Goal: Check status

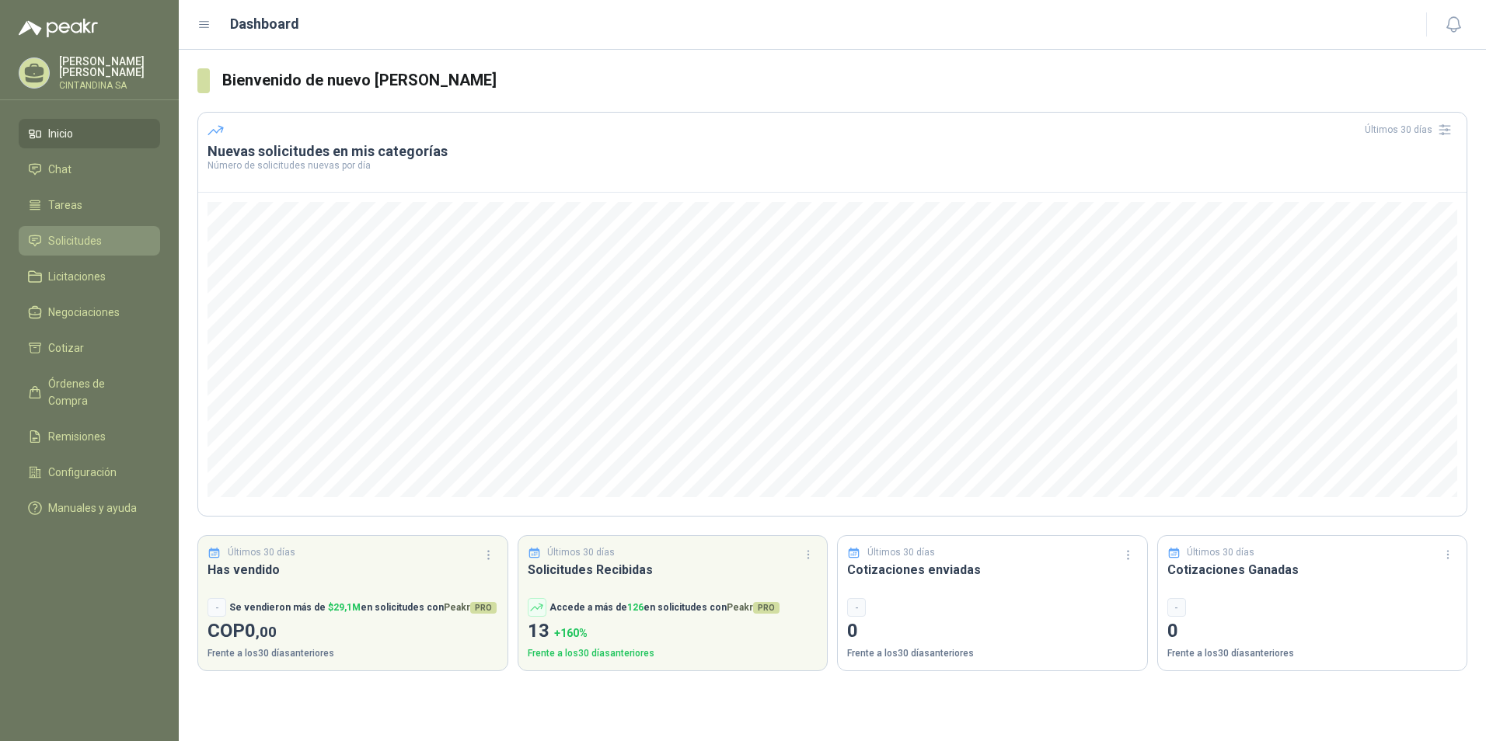
click at [65, 235] on span "Solicitudes" at bounding box center [75, 240] width 54 height 17
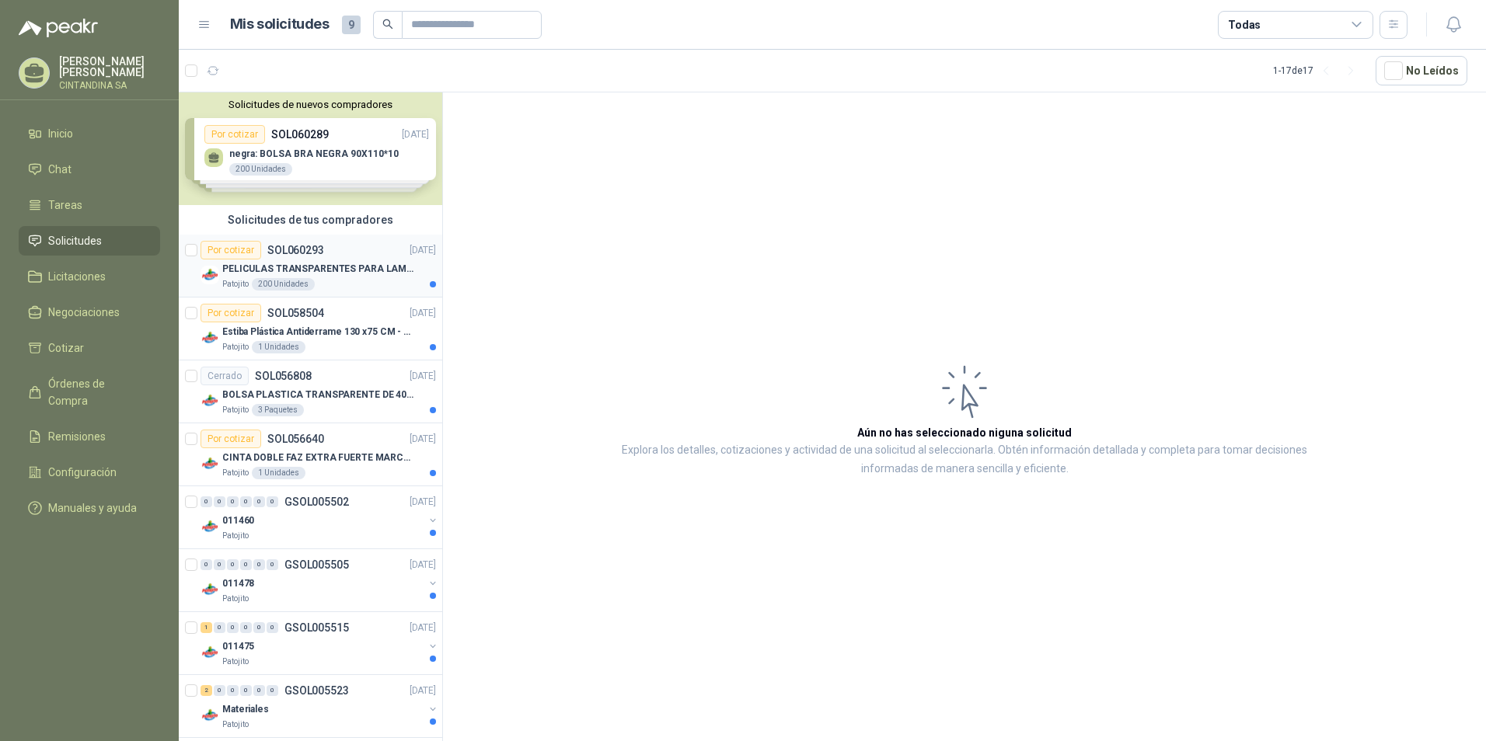
click at [272, 267] on p "PELICULAS TRANSPARENTES PARA LAMINADO EN CALIENTE" at bounding box center [318, 269] width 193 height 15
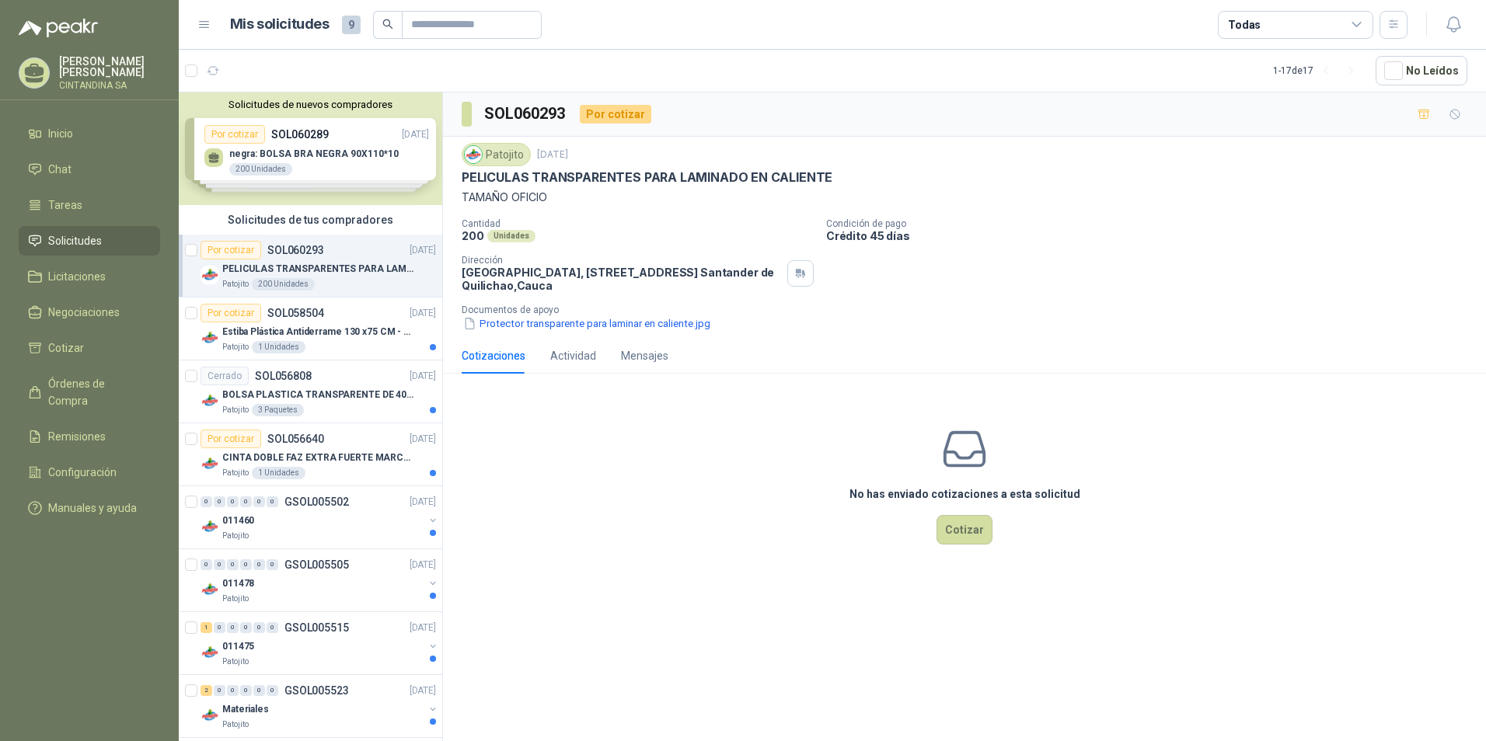
click at [319, 147] on div "Solicitudes de nuevos compradores Por cotizar SOL060289 [DATE] negra: BOLSA BRA…" at bounding box center [310, 148] width 263 height 113
